Goal: Transaction & Acquisition: Purchase product/service

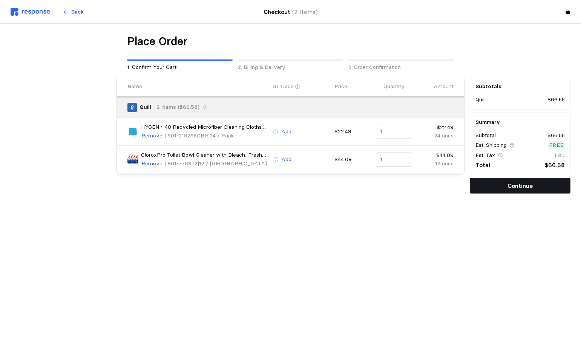
click at [537, 192] on button "Continue" at bounding box center [520, 186] width 101 height 16
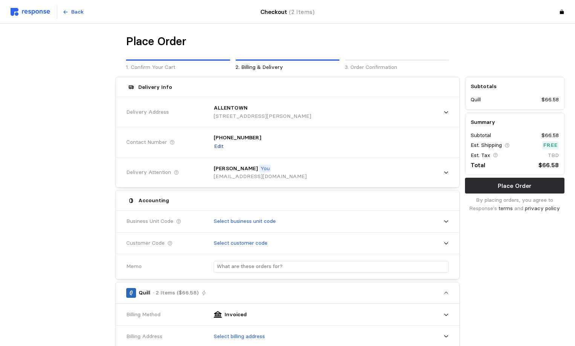
click at [222, 147] on p "Edit" at bounding box center [218, 146] width 9 height 8
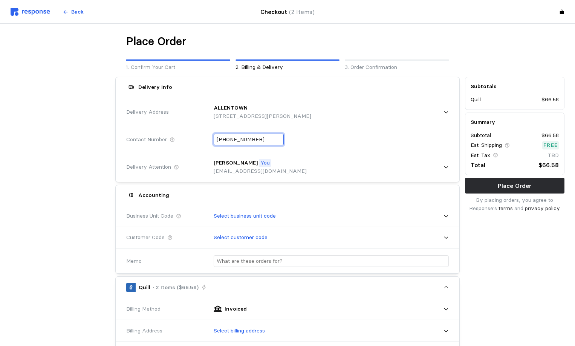
click at [239, 139] on input "[PHONE_NUMBER]" at bounding box center [249, 139] width 64 height 11
type input "+1 (630) 731-9"
drag, startPoint x: 254, startPoint y: 138, endPoint x: 148, endPoint y: 136, distance: 106.3
click at [161, 137] on div "Contact Number +1 (630) 731-9" at bounding box center [288, 140] width 328 height 28
type input "+1 ( ) -"
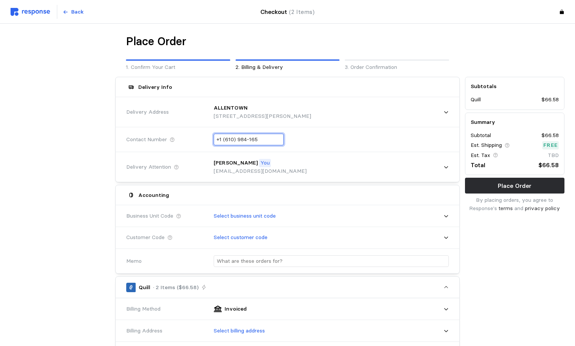
type input "+1 (610) 984-1651"
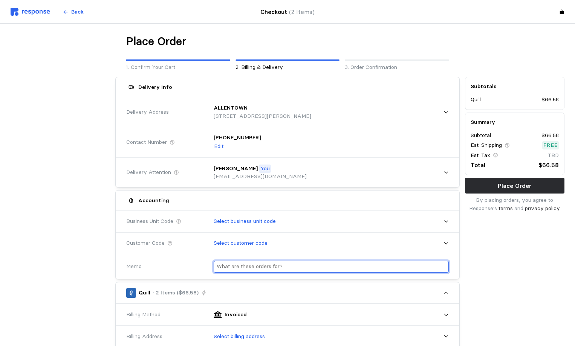
click at [256, 262] on input "text" at bounding box center [331, 267] width 229 height 11
type input "m"
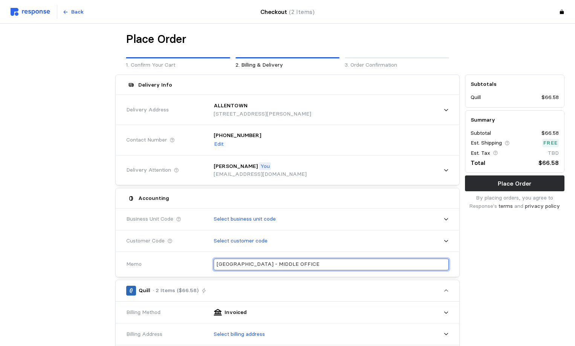
scroll to position [75, 0]
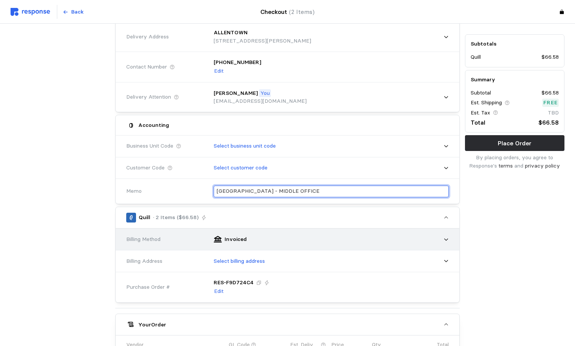
type input "ALLENTOWN - MIDDLE OFFICE"
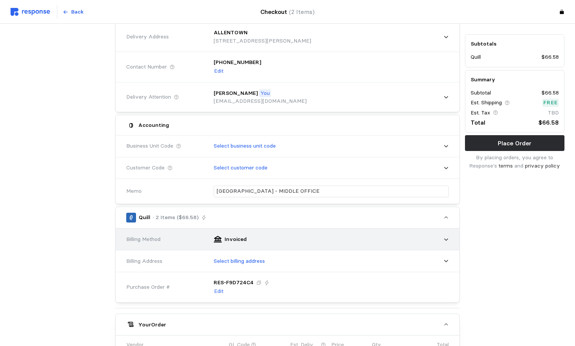
click at [444, 239] on icon at bounding box center [446, 239] width 5 height 5
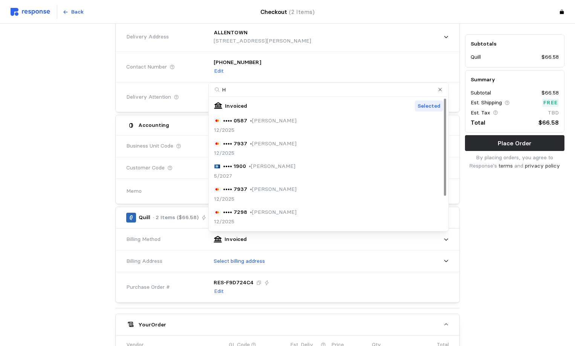
type input "HO"
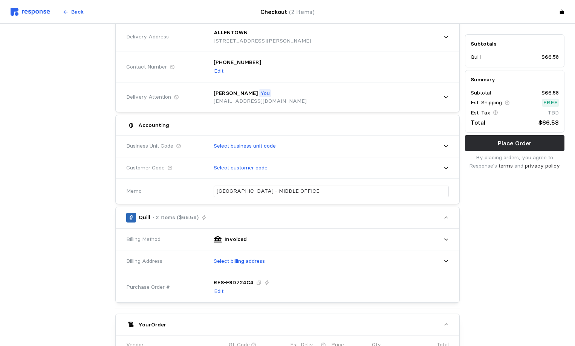
click at [492, 232] on div "Subtotals Quill $66.58 Summary Subtotal $66.58 Est. Shipping Free Est. Tax TBD …" at bounding box center [514, 255] width 105 height 513
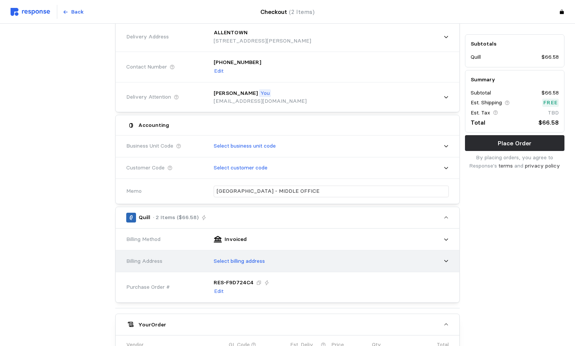
click at [236, 258] on p "Select billing address" at bounding box center [239, 261] width 51 height 8
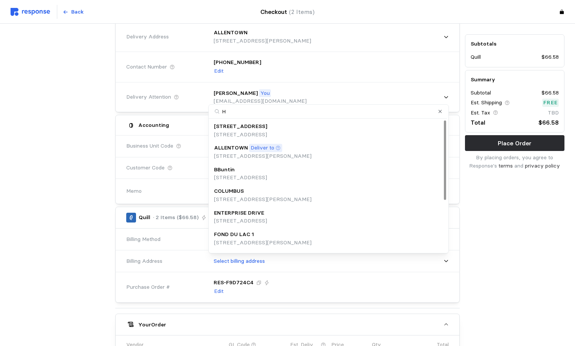
type input "HO"
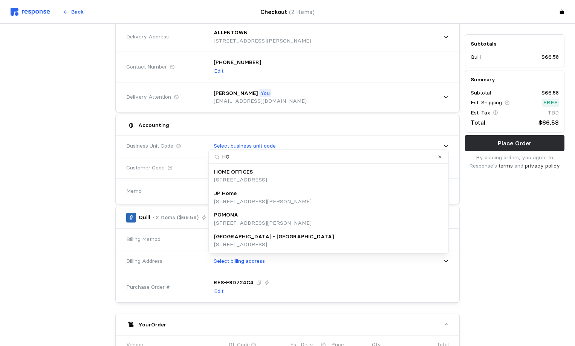
click at [237, 179] on p "1160 Mayflower Drive, Appleton, WI, 54913, United States" at bounding box center [240, 180] width 53 height 8
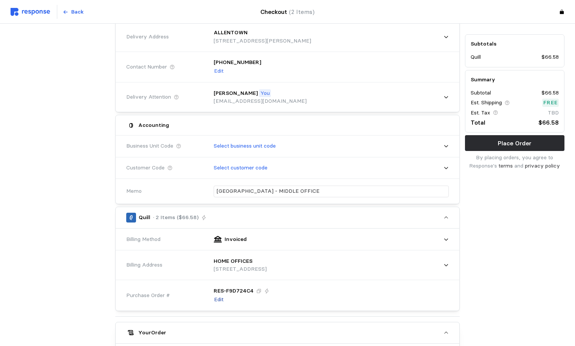
click at [218, 300] on p "Edit" at bounding box center [218, 300] width 9 height 8
drag, startPoint x: 263, startPoint y: 291, endPoint x: 183, endPoint y: 290, distance: 80.3
click at [183, 290] on div "Purchase Order # RES- F9D724C4" at bounding box center [288, 293] width 328 height 28
type input "100125ALLEN"
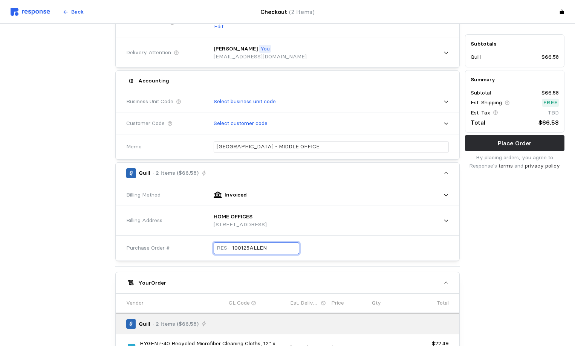
scroll to position [113, 0]
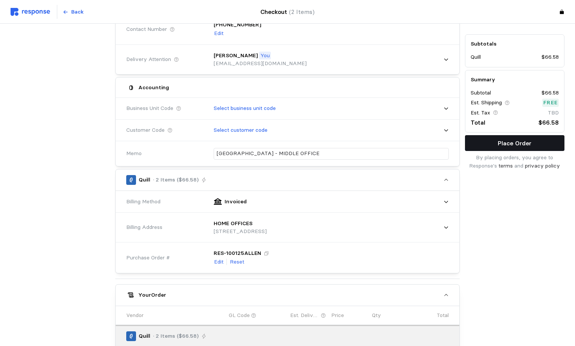
click at [527, 145] on p "Place Order" at bounding box center [515, 143] width 34 height 9
